Goal: Information Seeking & Learning: Learn about a topic

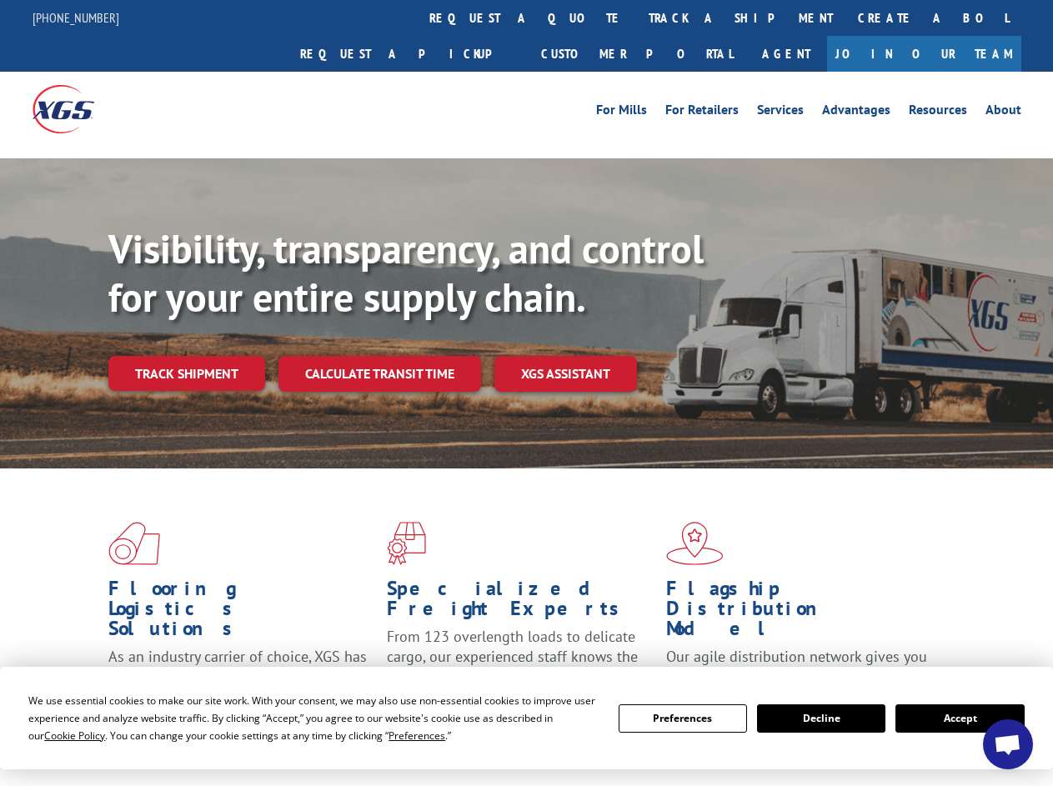
click at [526, 393] on div "Visibility, transparency, and control for your entire supply chain. Track shipm…" at bounding box center [580, 341] width 945 height 233
click at [58, 735] on span "Cookie Policy" at bounding box center [74, 736] width 61 height 14
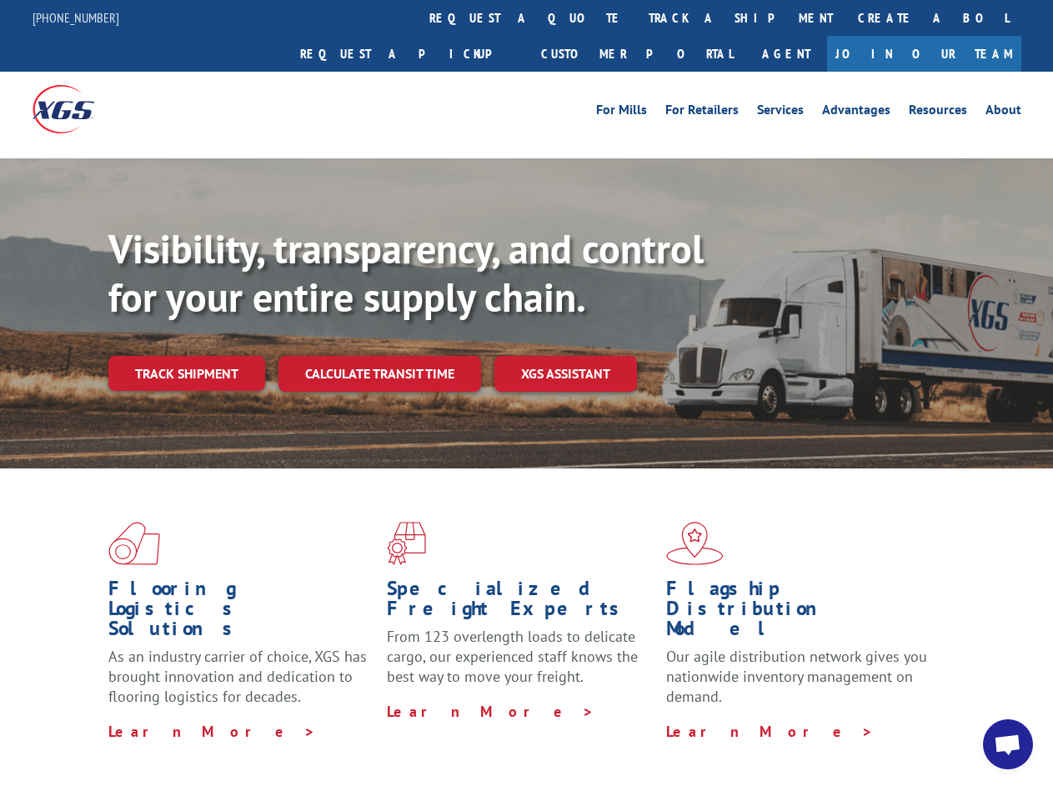
click at [401, 735] on div "Flooring Logistics Solutions As an industry carrier of choice, XGS has brought …" at bounding box center [526, 636] width 1053 height 335
click at [683, 719] on div "Flooring Logistics Solutions As an industry carrier of choice, XGS has brought …" at bounding box center [526, 632] width 1053 height 326
click at [821, 719] on div "Flooring Logistics Solutions As an industry carrier of choice, XGS has brought …" at bounding box center [526, 632] width 1053 height 326
click at [960, 719] on div "Flooring Logistics Solutions As an industry carrier of choice, XGS has brought …" at bounding box center [526, 632] width 1053 height 326
click at [526, 393] on div "Visibility, transparency, and control for your entire supply chain. Track shipm…" at bounding box center [580, 341] width 945 height 233
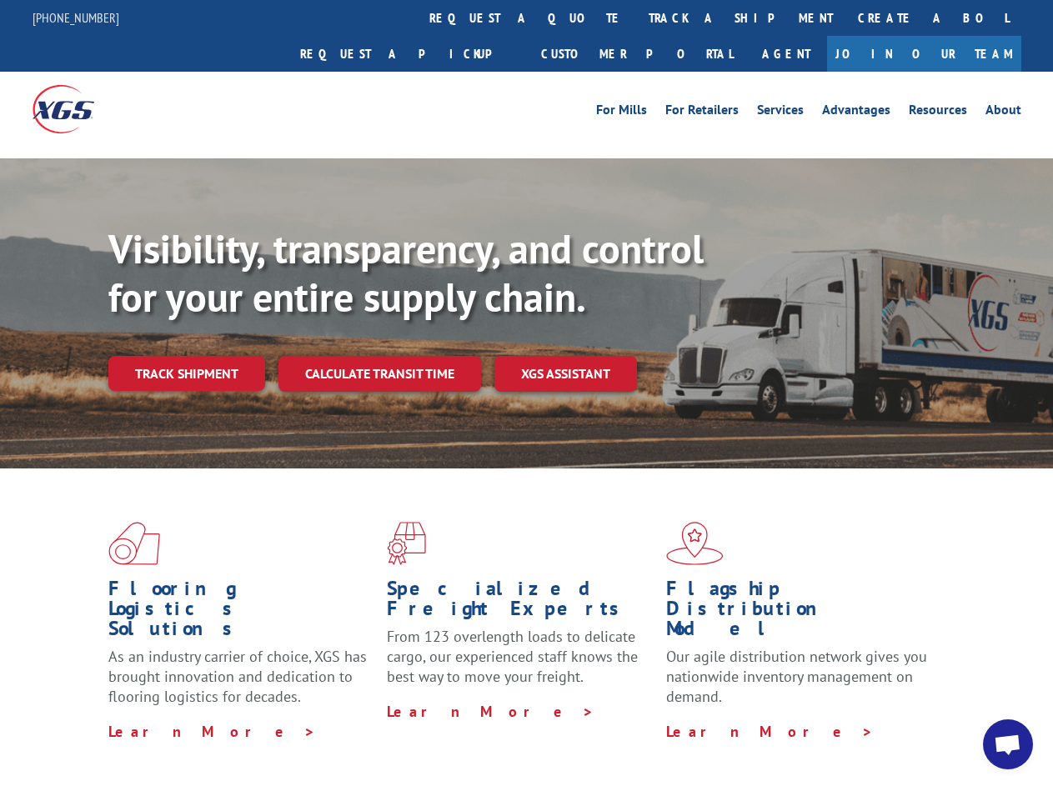
scroll to position [529, 0]
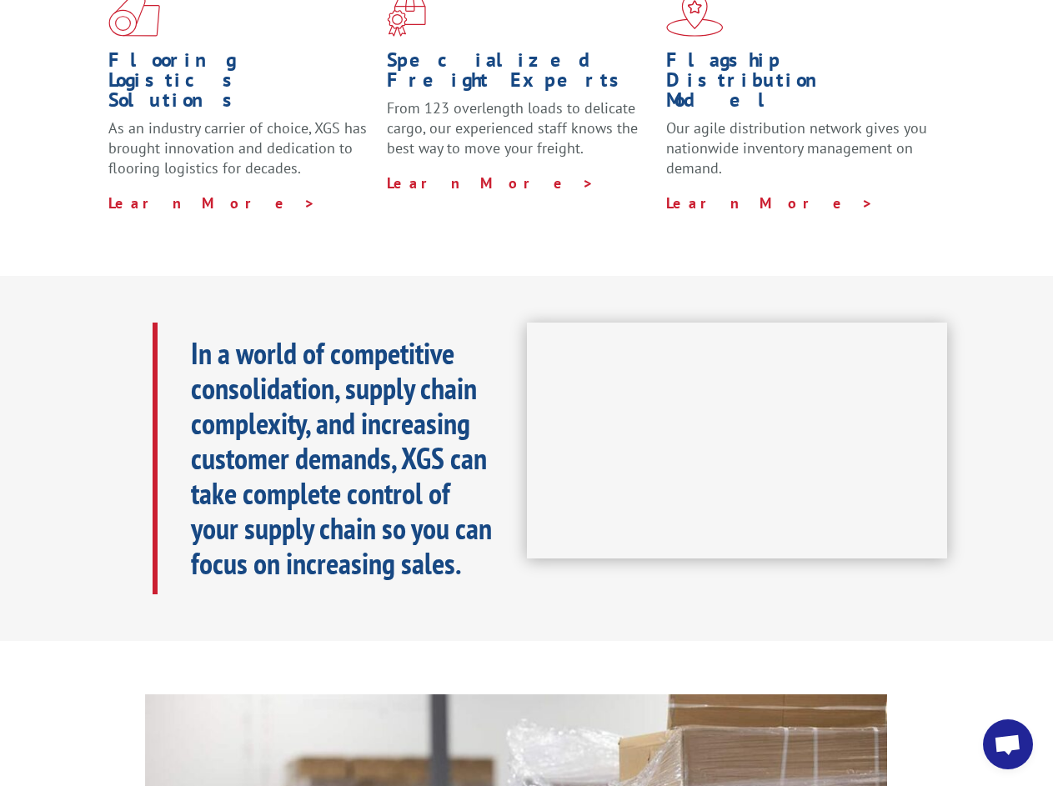
click at [477, 50] on h1 "Specialized Freight Experts" at bounding box center [520, 74] width 266 height 48
click at [582, 50] on h1 "Specialized Freight Experts" at bounding box center [520, 74] width 266 height 48
click at [686, 50] on h1 "Flagship Distribution Model" at bounding box center [799, 84] width 266 height 68
